Goal: Information Seeking & Learning: Learn about a topic

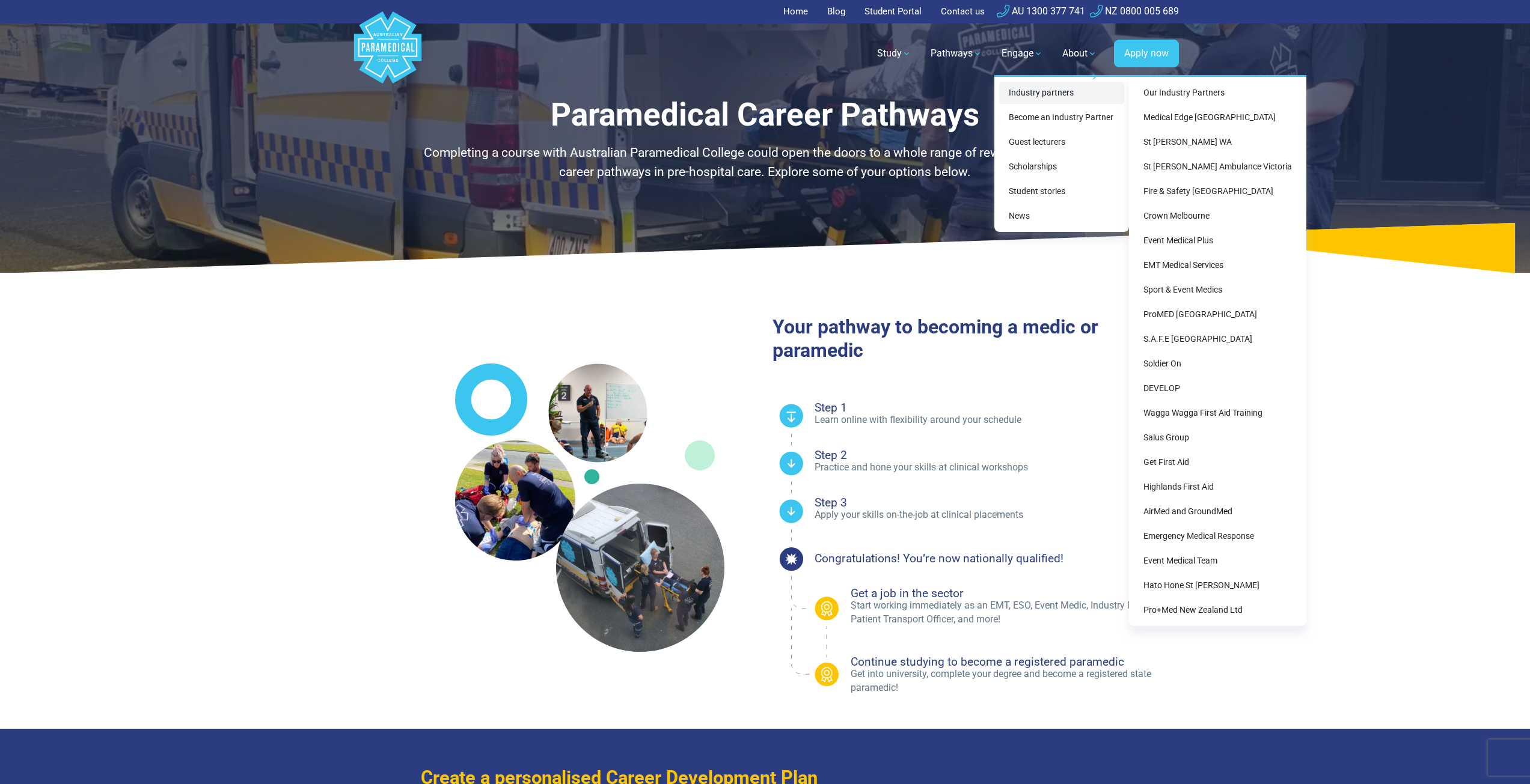
click at [1037, 88] on link "Industry partners" at bounding box center [1062, 93] width 125 height 22
click at [1221, 113] on link "Medical Edge [GEOGRAPHIC_DATA]" at bounding box center [1217, 117] width 168 height 22
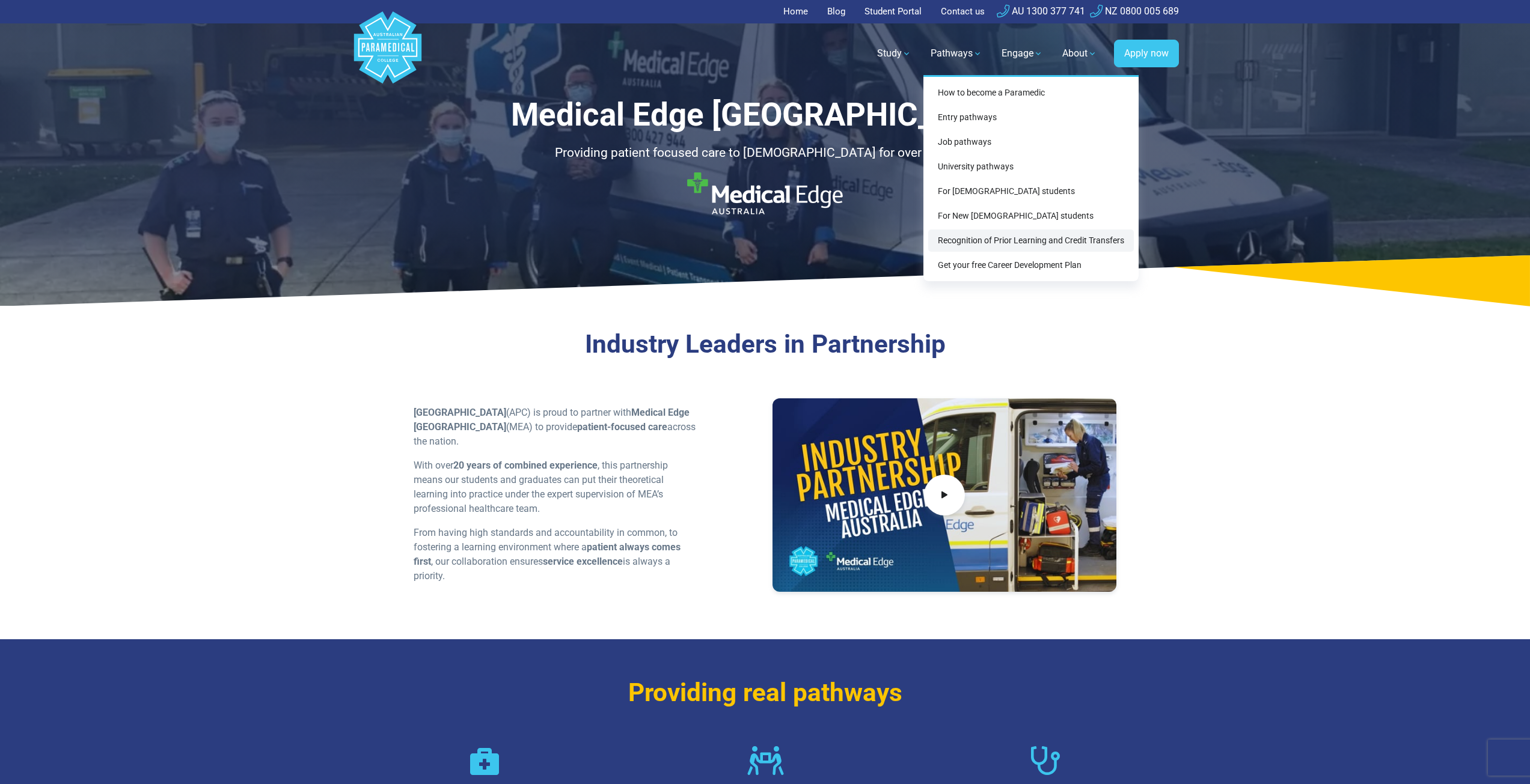
click at [996, 240] on link "Recognition of Prior Learning and Credit Transfers" at bounding box center [1030, 241] width 206 height 22
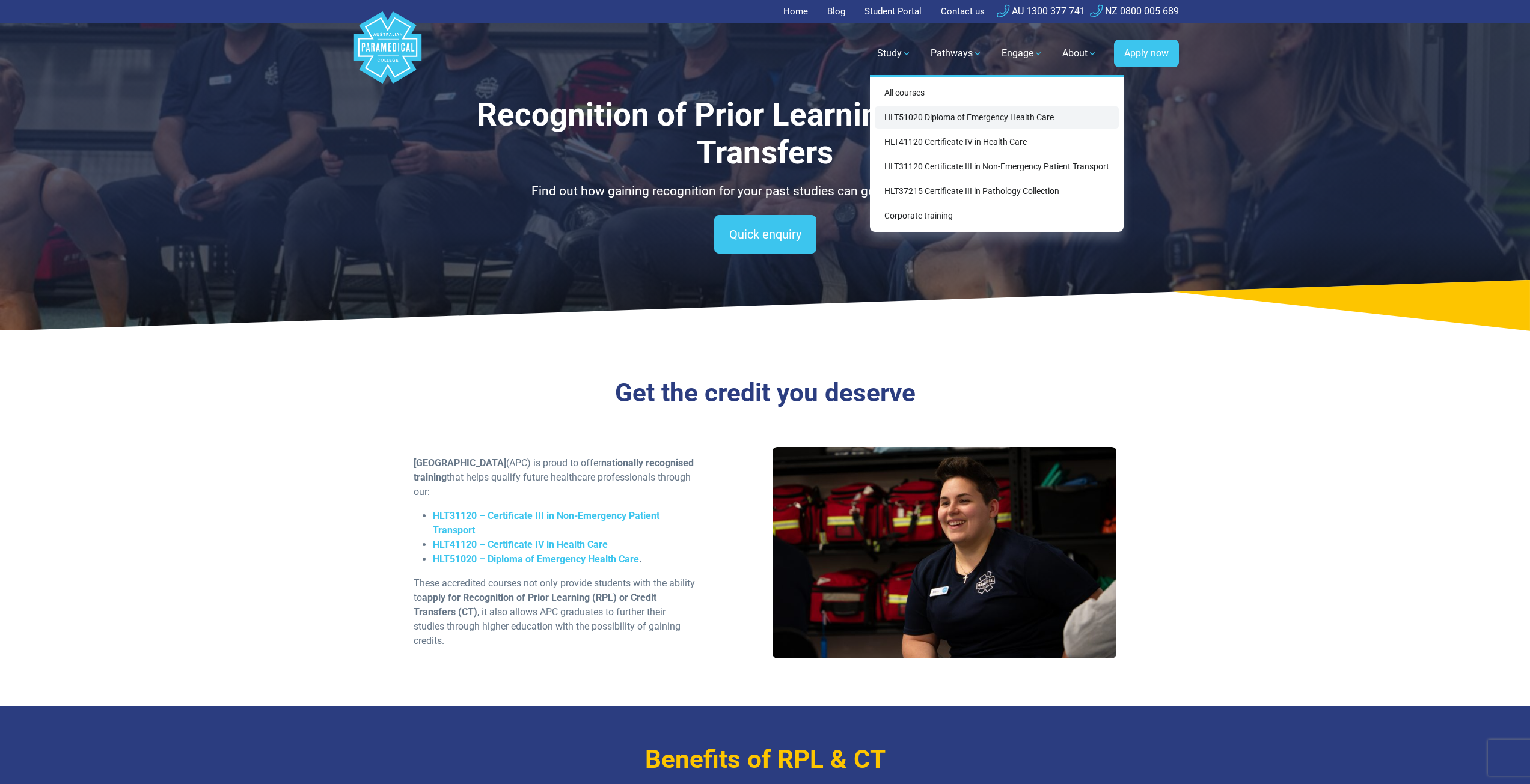
click at [988, 113] on link "HLT51020 Diploma of Emergency Health Care" at bounding box center [996, 117] width 244 height 22
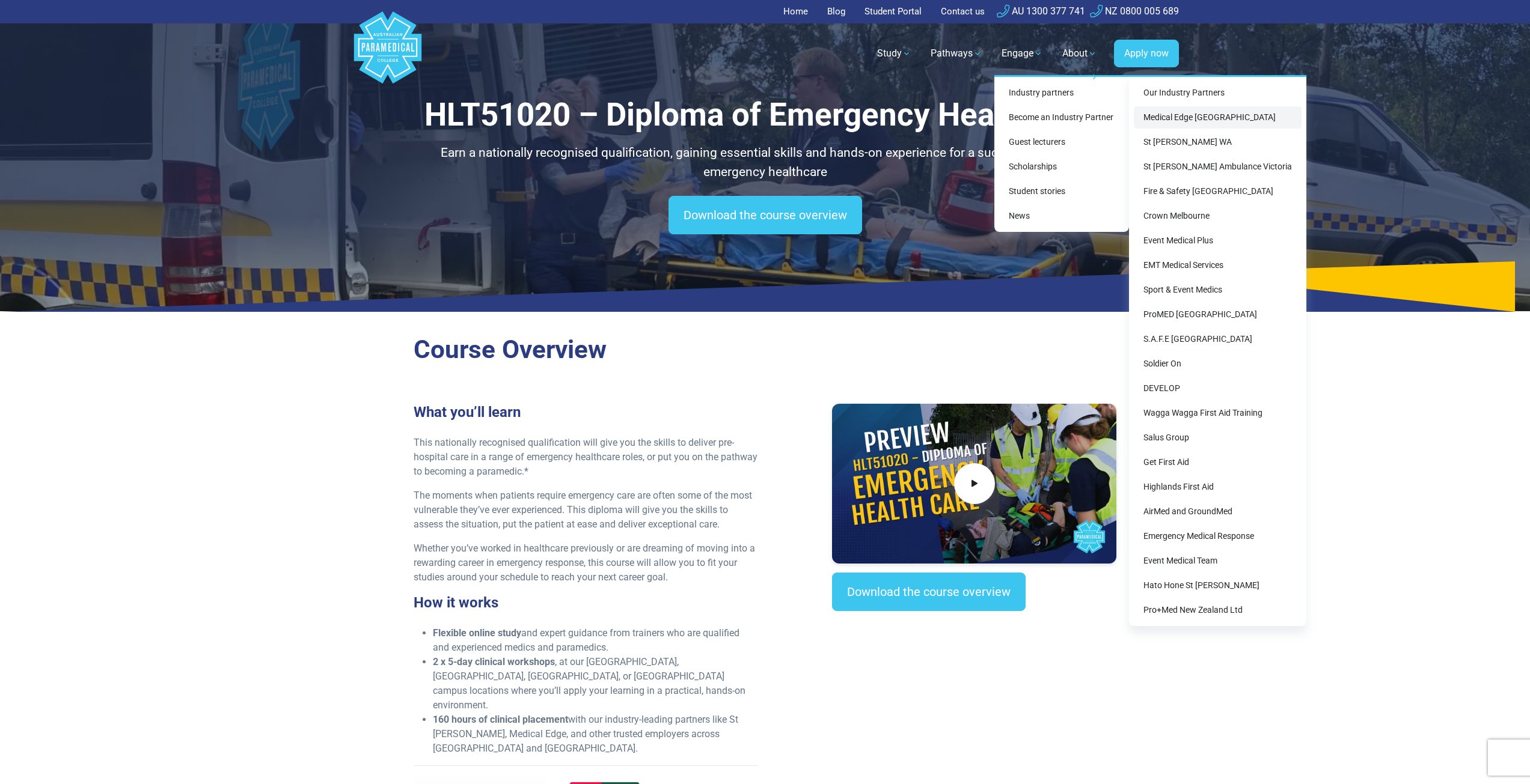
click at [1195, 114] on link "Medical Edge [GEOGRAPHIC_DATA]" at bounding box center [1217, 117] width 168 height 22
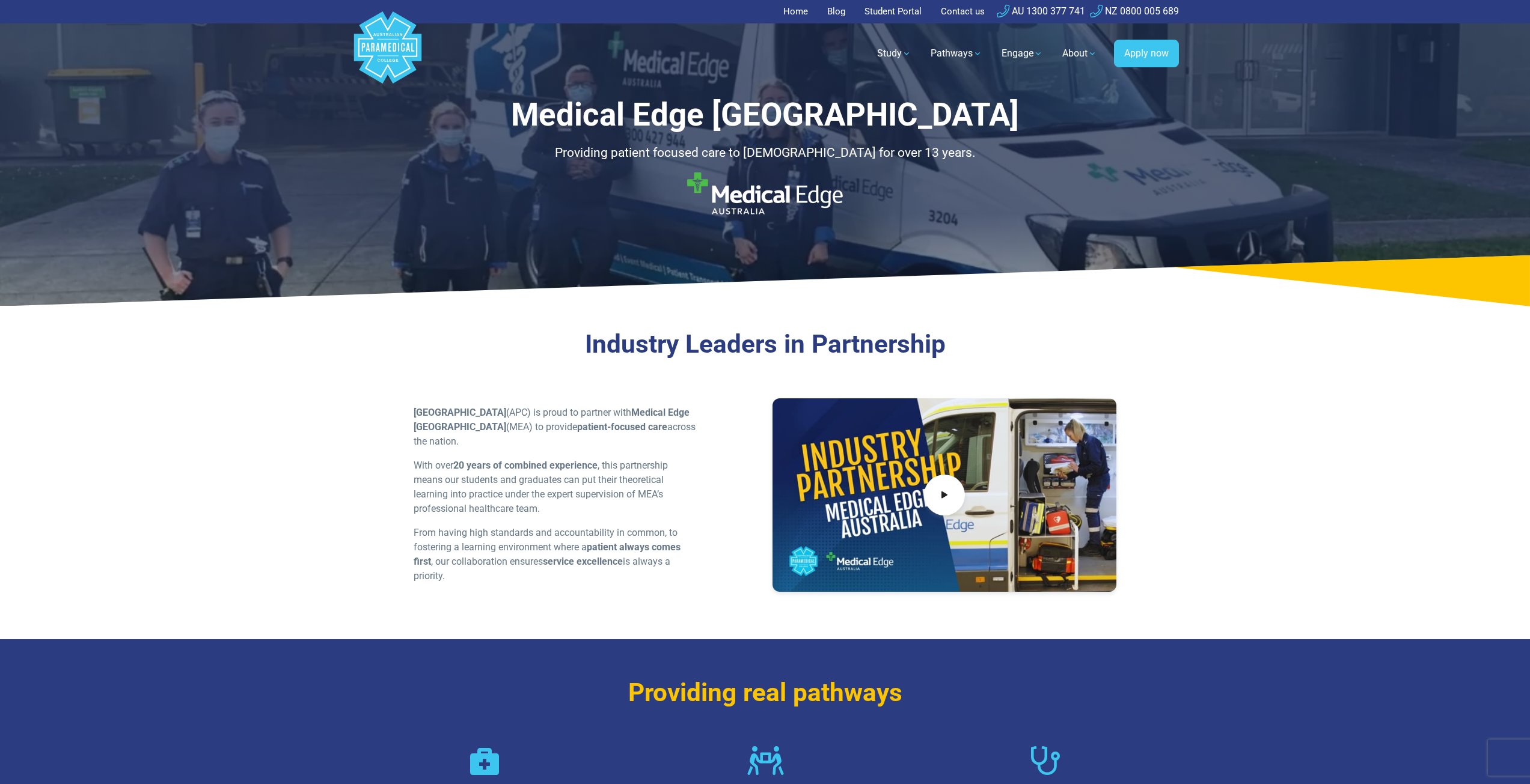
click at [799, 9] on link "Home" at bounding box center [799, 12] width 32 height 23
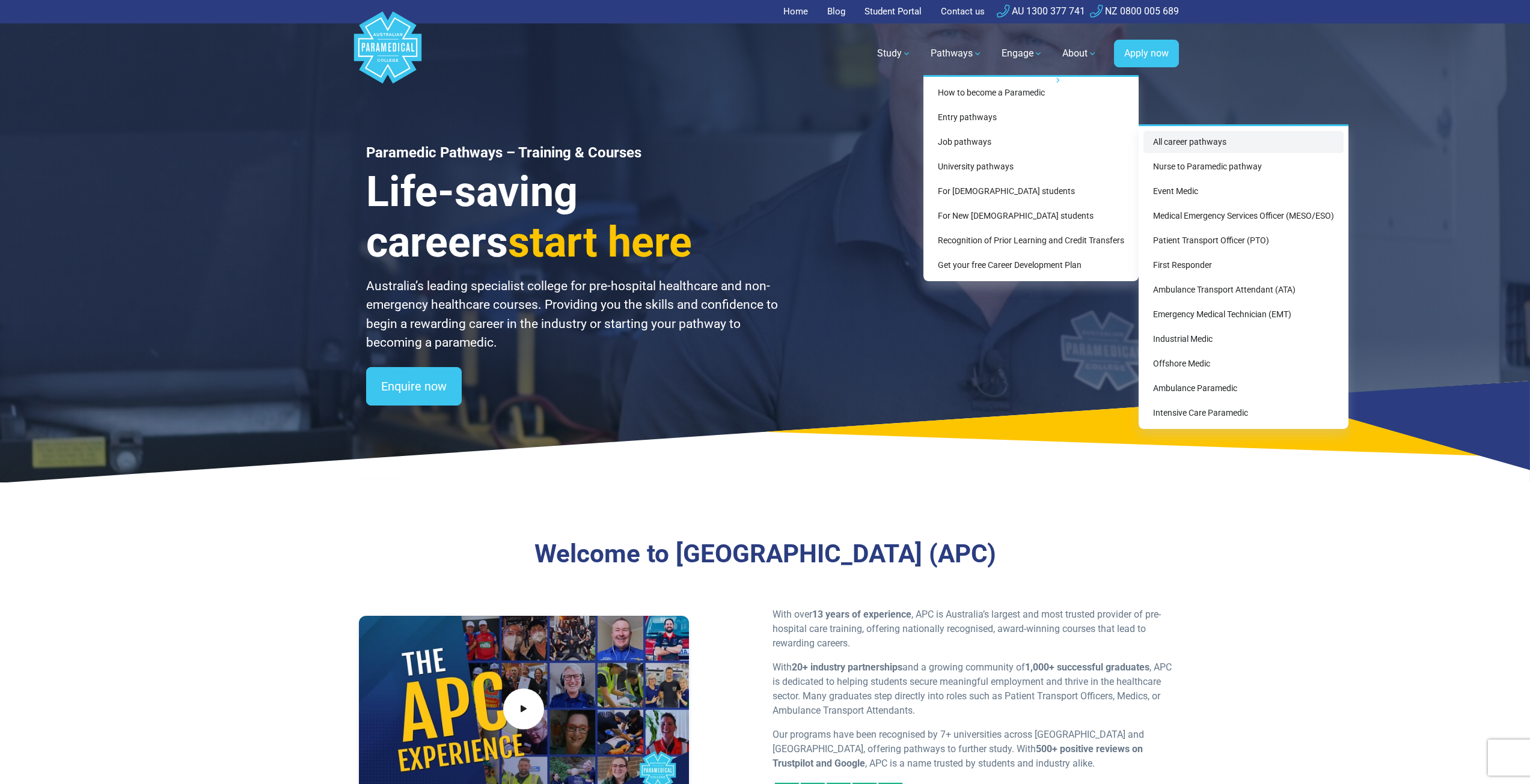
click at [1174, 133] on link "All career pathways" at bounding box center [1243, 142] width 200 height 22
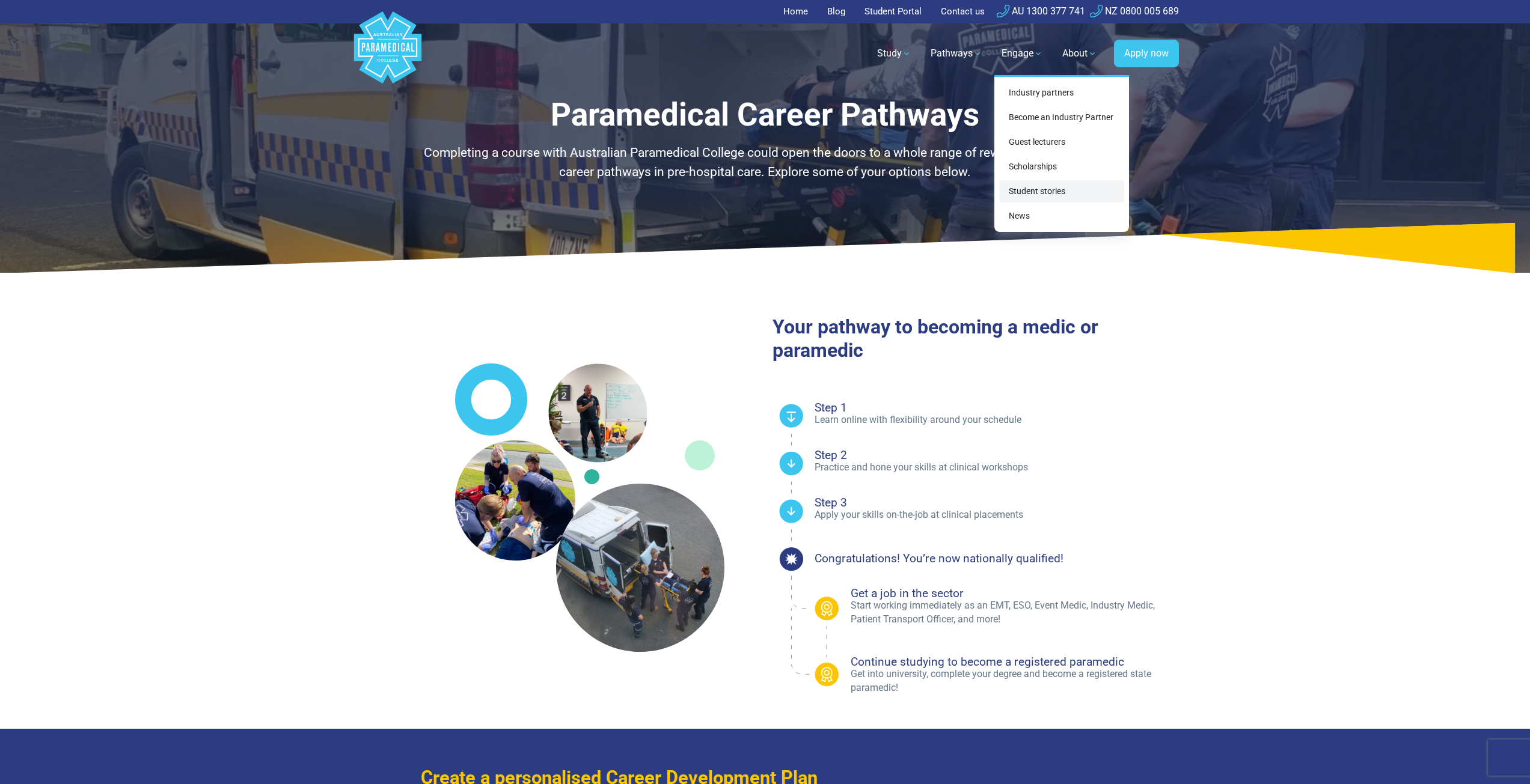
click at [1049, 192] on link "Student stories" at bounding box center [1062, 191] width 125 height 22
